Goal: Information Seeking & Learning: Stay updated

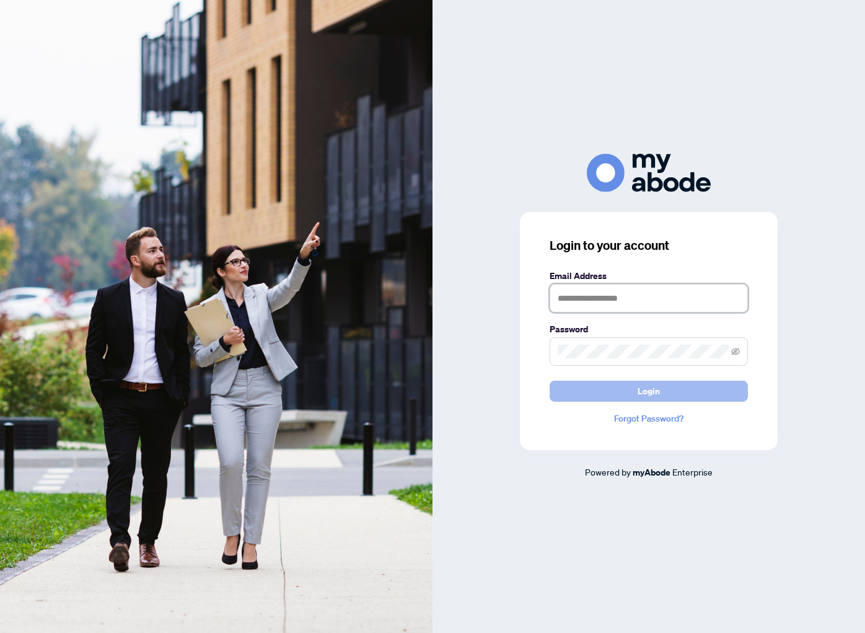
type input "**********"
click at [589, 395] on button "Login" at bounding box center [649, 391] width 198 height 21
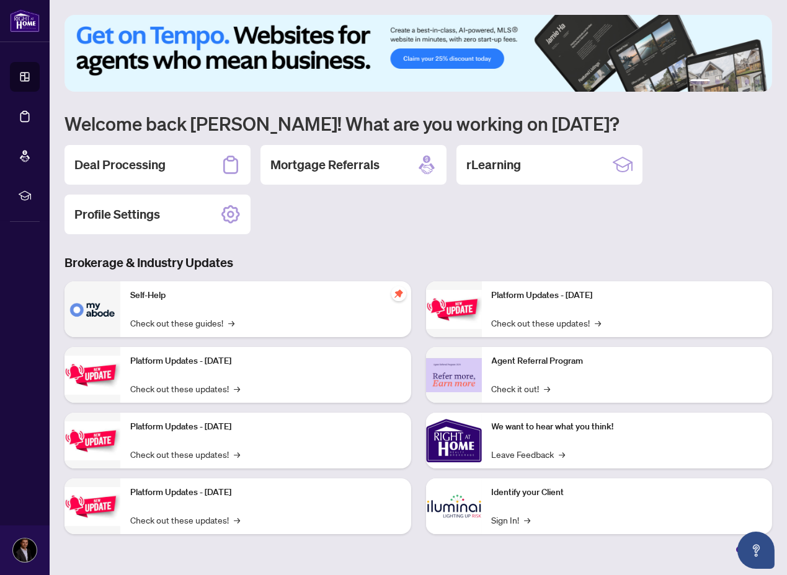
click at [415, 341] on div "Self-Help Check out these guides! → Platform Updates - September 16, 2025 Check…" at bounding box center [237, 412] width 361 height 263
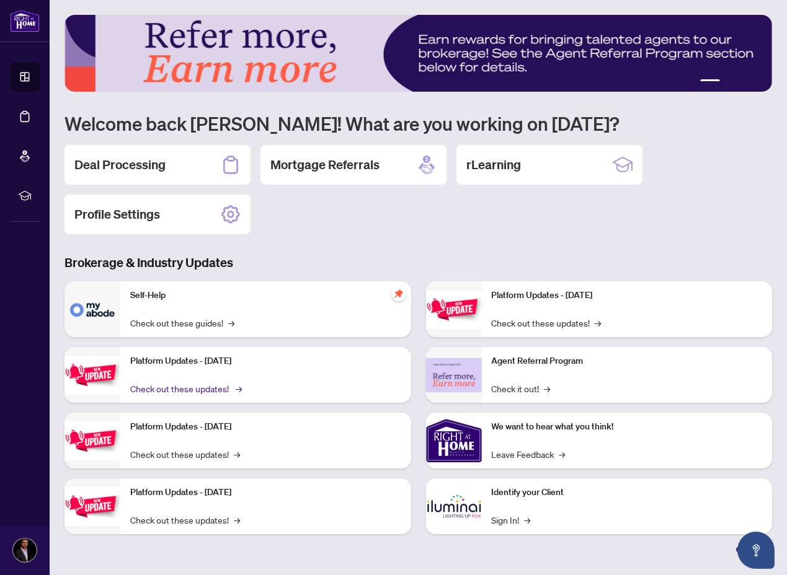
click at [156, 389] on link "Check out these updates! →" at bounding box center [185, 389] width 110 height 14
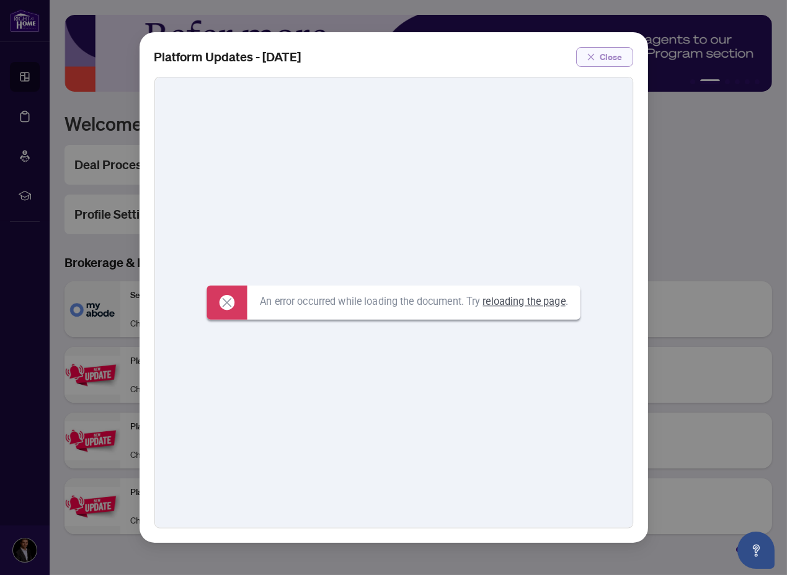
click at [611, 56] on span "Close" at bounding box center [611, 57] width 22 height 20
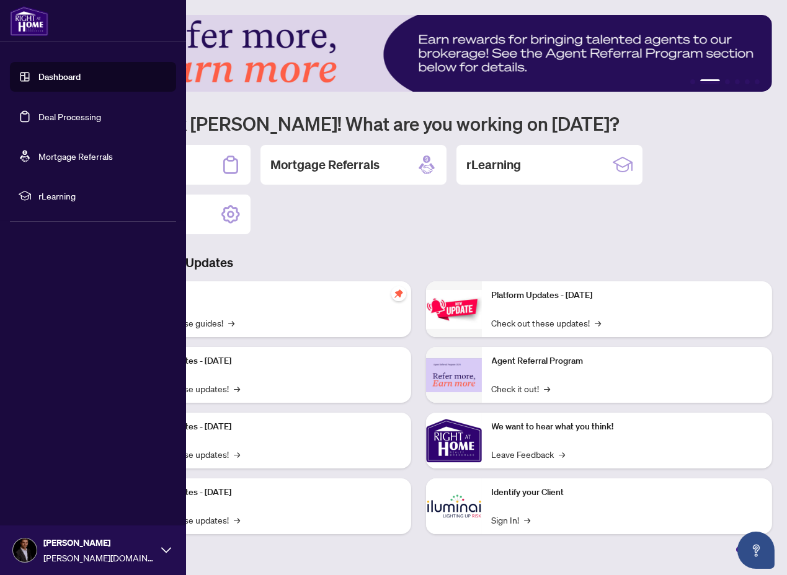
click at [58, 76] on link "Dashboard" at bounding box center [59, 76] width 42 height 11
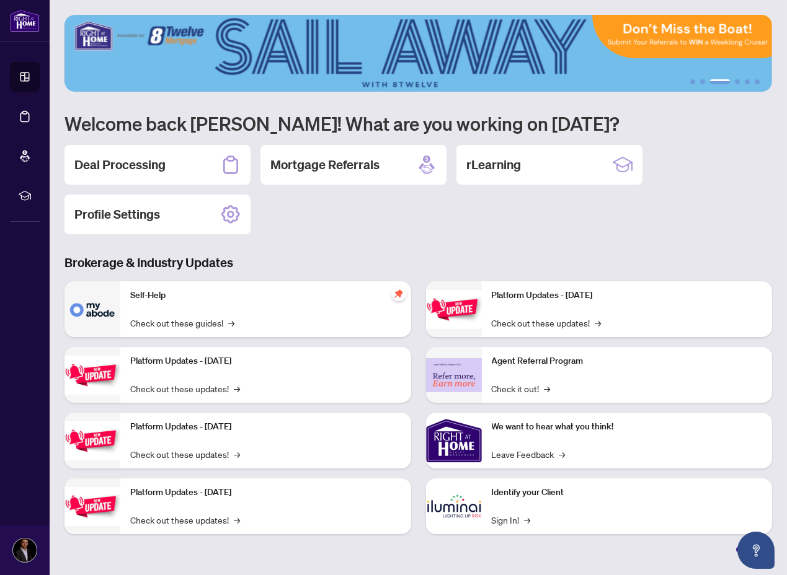
click at [410, 232] on div "Deal Processing Mortgage Referrals rLearning Profile Settings" at bounding box center [417, 189] width 707 height 89
